Goal: Find specific page/section

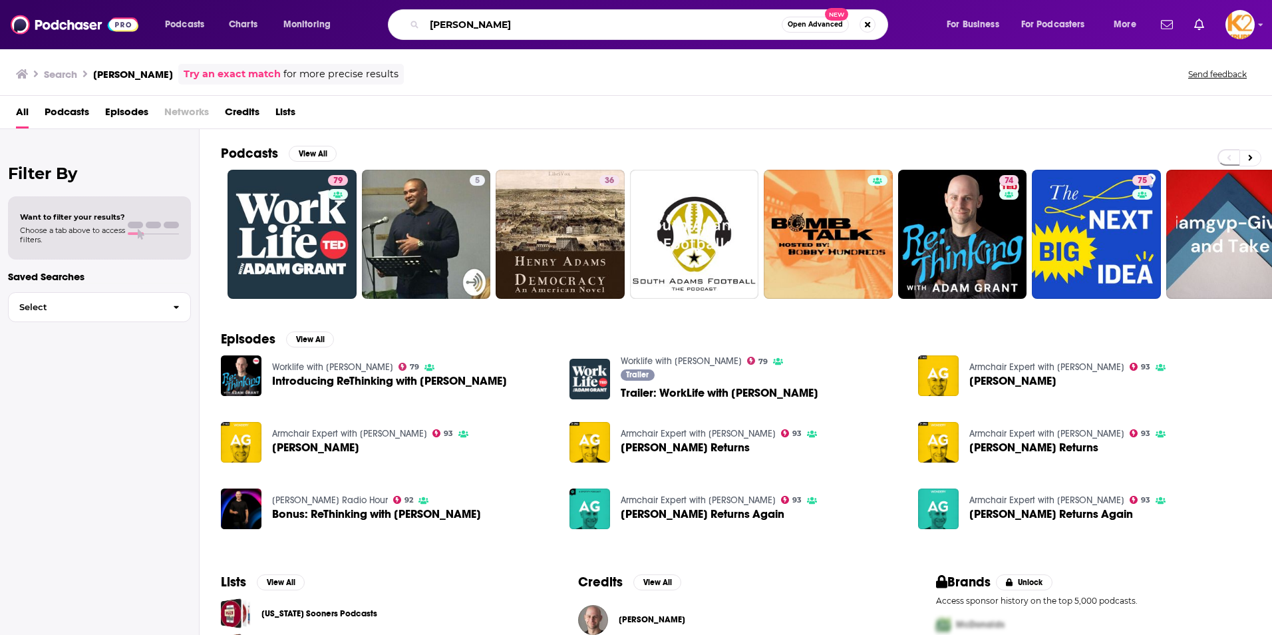
drag, startPoint x: 460, startPoint y: 30, endPoint x: 289, endPoint y: 33, distance: 170.4
click at [292, 31] on div "Podcasts Charts Monitoring [PERSON_NAME] Open Advanced New For Business For Pod…" at bounding box center [653, 24] width 994 height 31
type input "navigating spirituality"
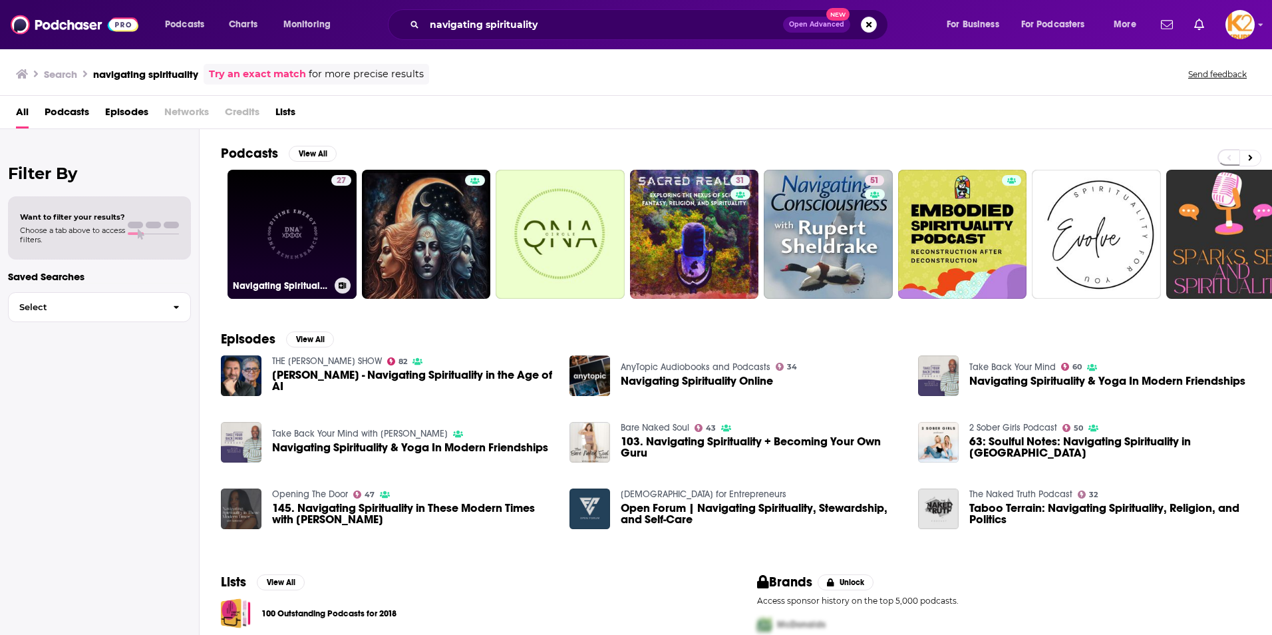
click at [324, 279] on div "Navigating Spirituality and Life with Divine Energy" at bounding box center [292, 286] width 118 height 16
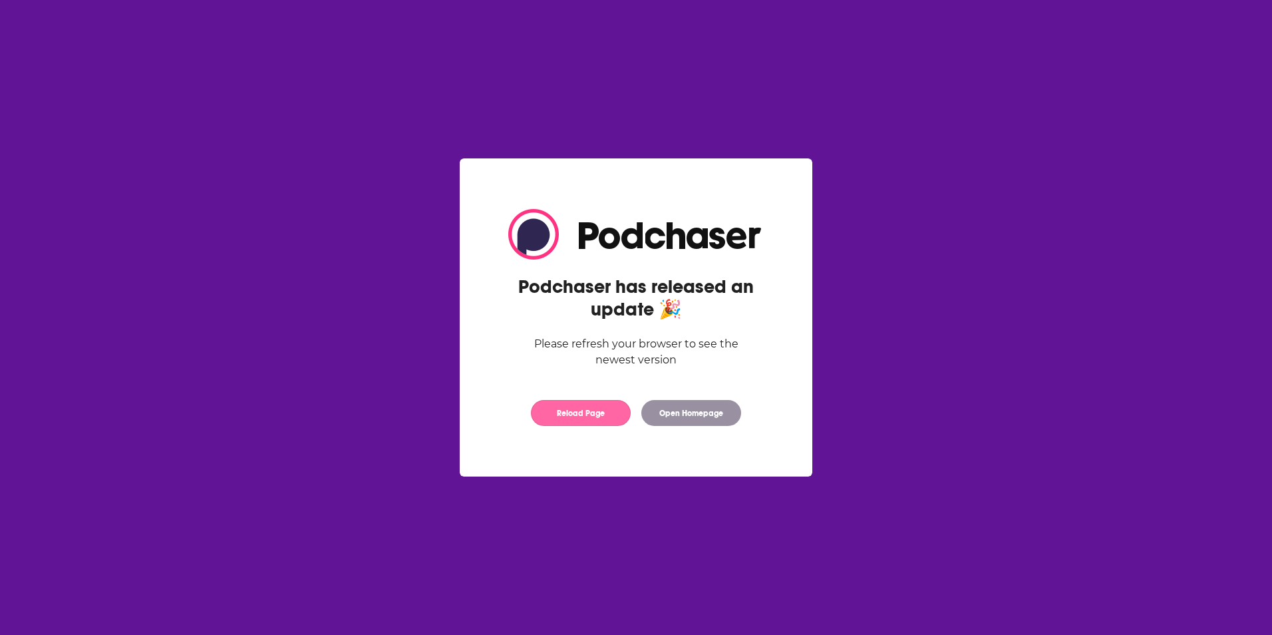
click at [614, 410] on button "Reload Page" at bounding box center [581, 413] width 100 height 26
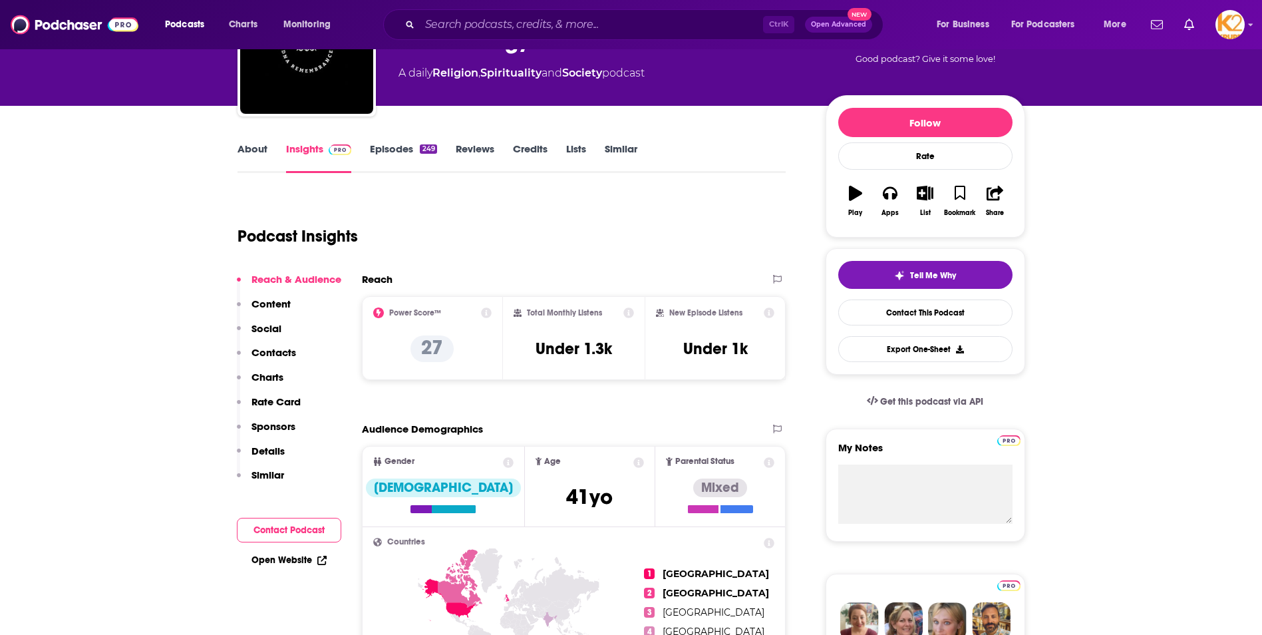
scroll to position [133, 0]
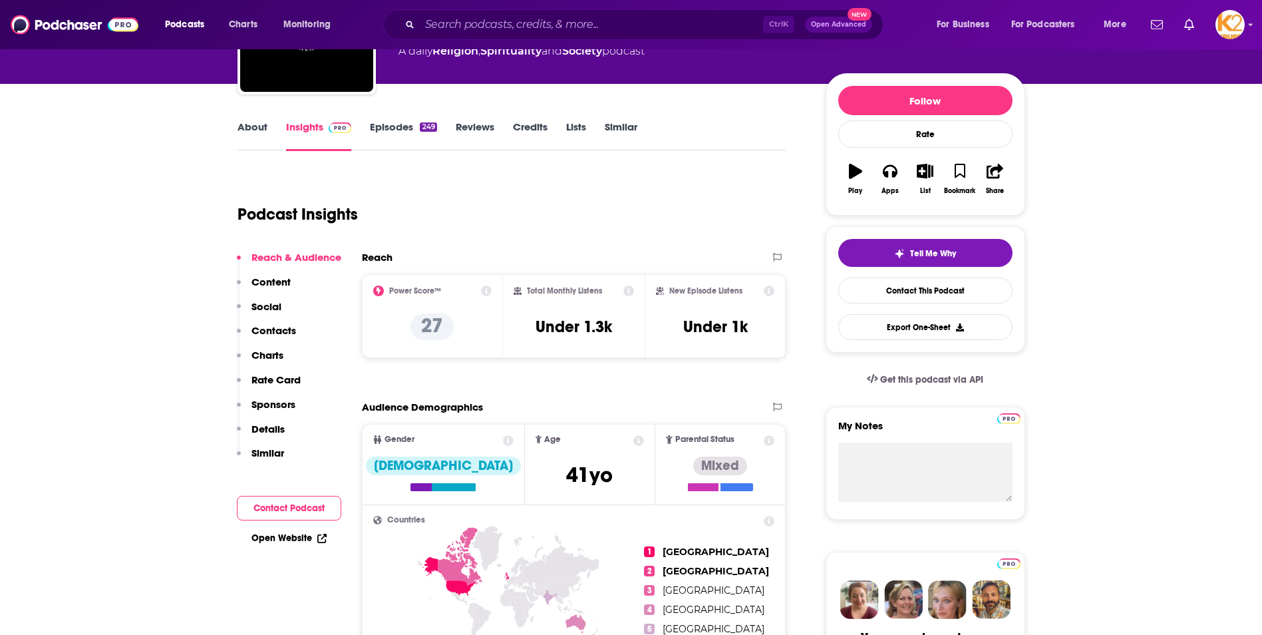
click at [281, 332] on p "Contacts" at bounding box center [274, 330] width 45 height 13
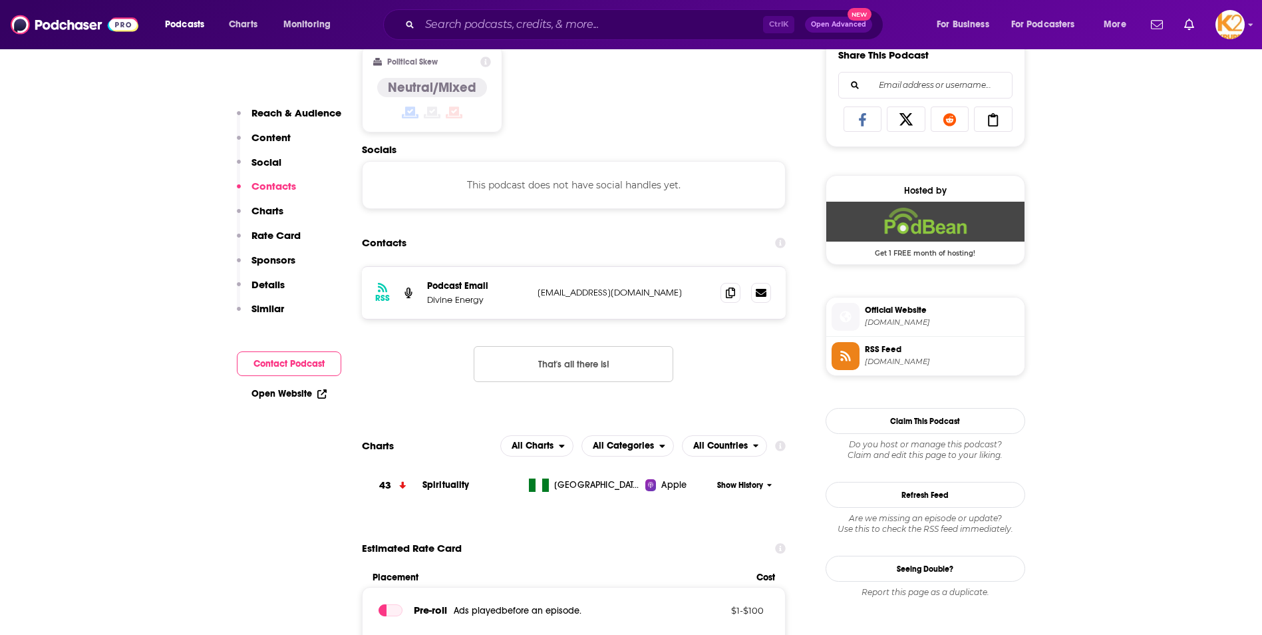
scroll to position [893, 0]
